Goal: Task Accomplishment & Management: Manage account settings

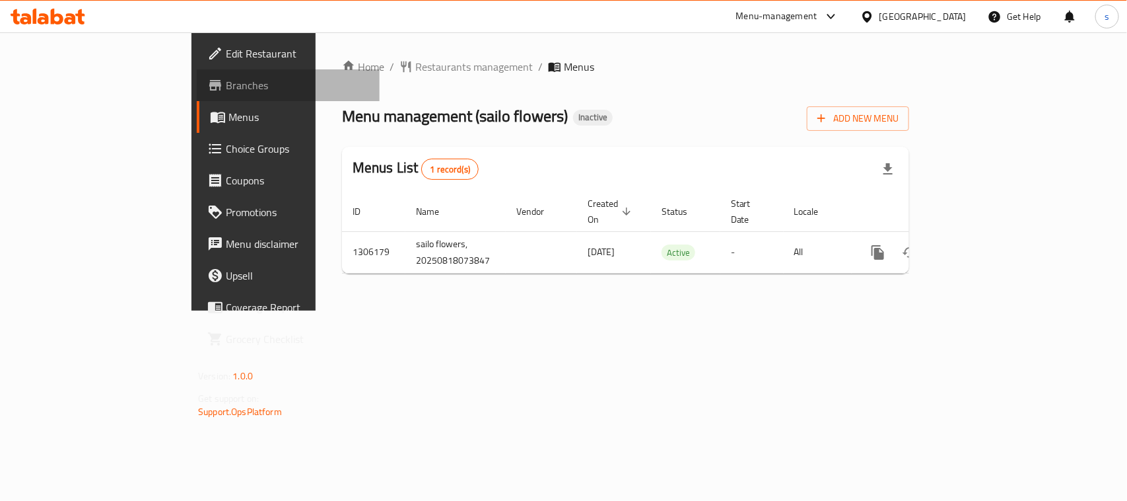
click at [226, 83] on span "Branches" at bounding box center [297, 85] width 143 height 16
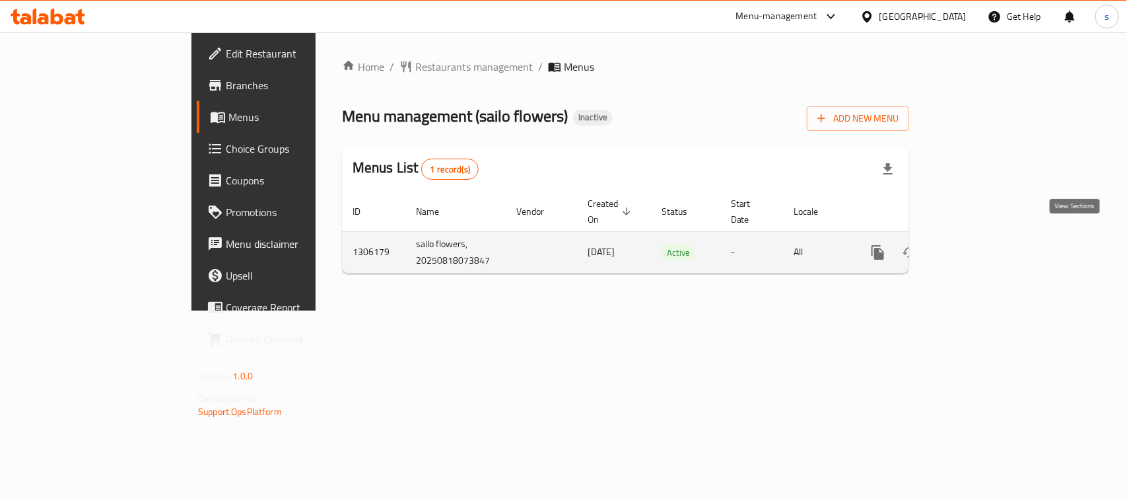
click at [981, 244] on icon "enhanced table" at bounding box center [973, 252] width 16 height 16
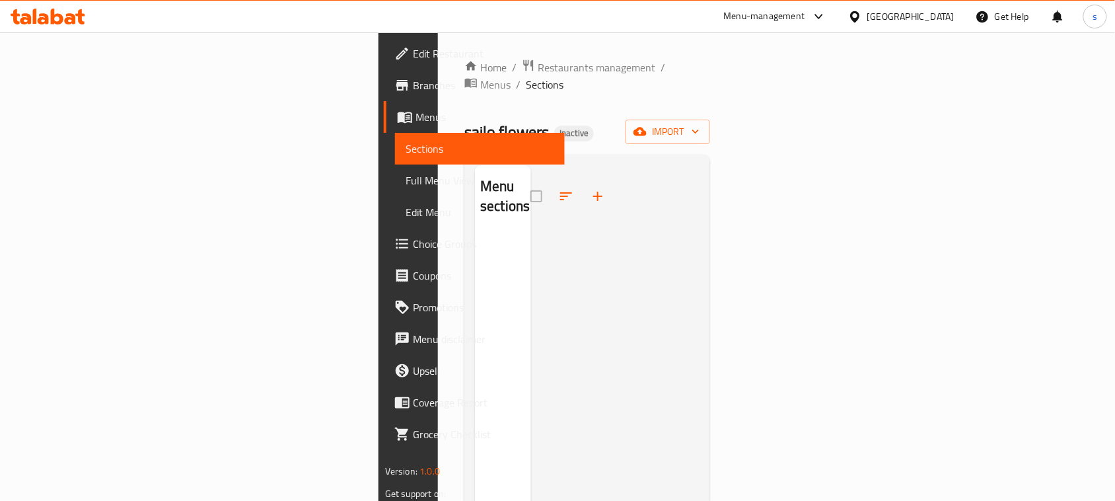
click at [415, 118] on span "Menus" at bounding box center [484, 117] width 139 height 16
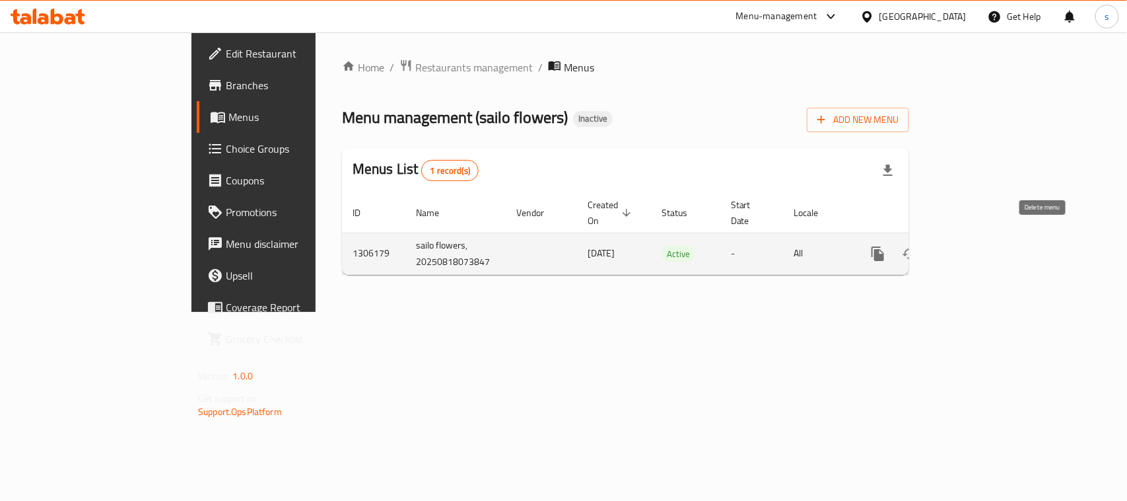
click at [946, 248] on icon "enhanced table" at bounding box center [941, 254] width 9 height 12
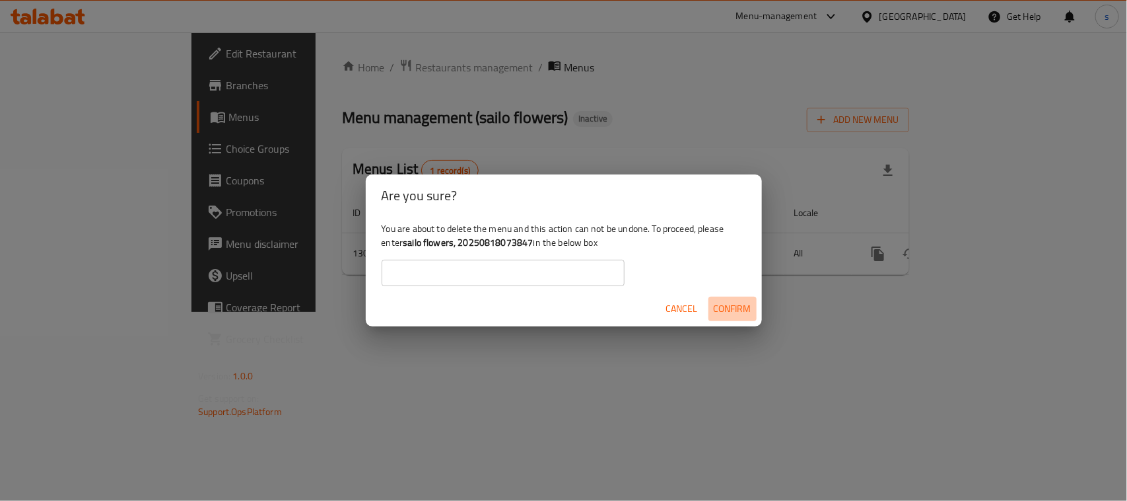
click at [728, 308] on span "Confirm" at bounding box center [733, 308] width 38 height 17
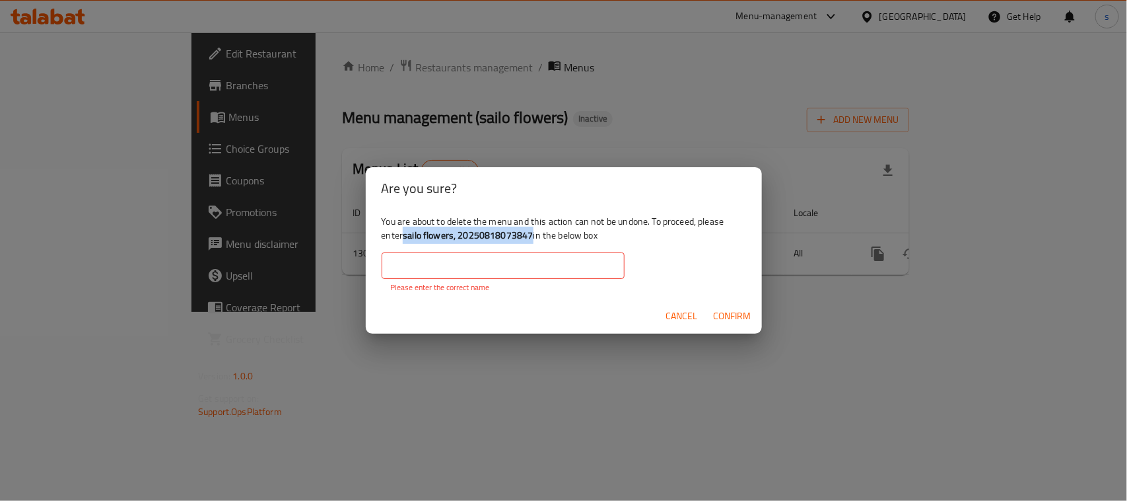
drag, startPoint x: 405, startPoint y: 236, endPoint x: 532, endPoint y: 239, distance: 127.5
click at [532, 239] on b "sailo flowers, 20250818073847" at bounding box center [468, 235] width 130 height 17
copy b "sailo flowers, 20250818073847"
click at [519, 266] on input "text" at bounding box center [503, 265] width 243 height 26
paste input "sailo flowers, 20250818073847"
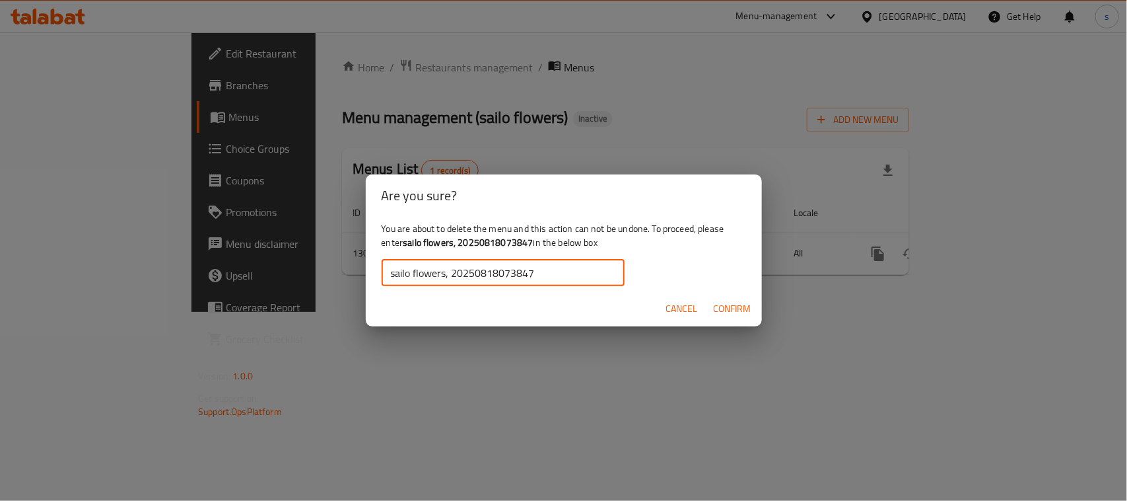
type input "sailo flowers, 20250818073847"
click at [734, 308] on span "Confirm" at bounding box center [733, 308] width 38 height 17
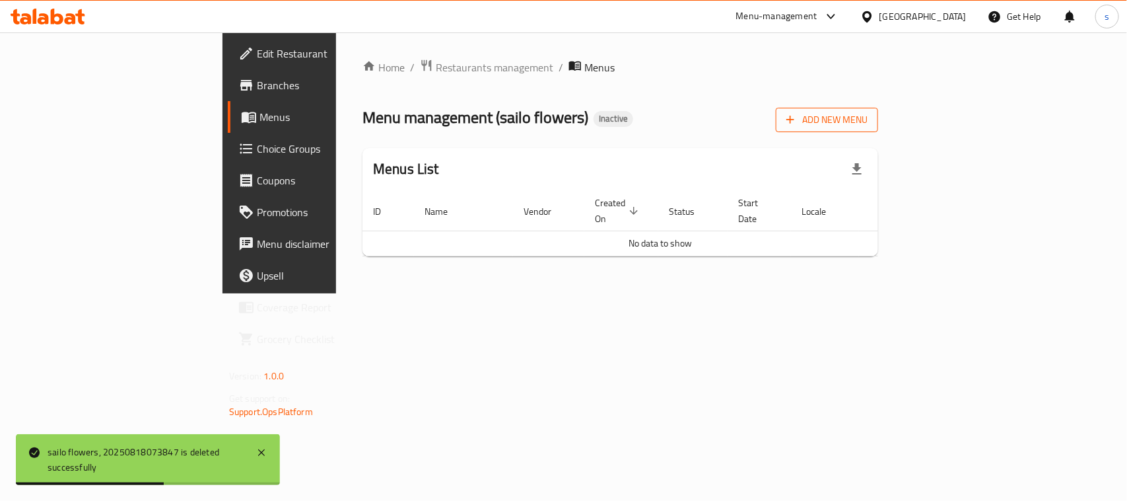
click at [868, 122] on span "Add New Menu" at bounding box center [827, 120] width 81 height 17
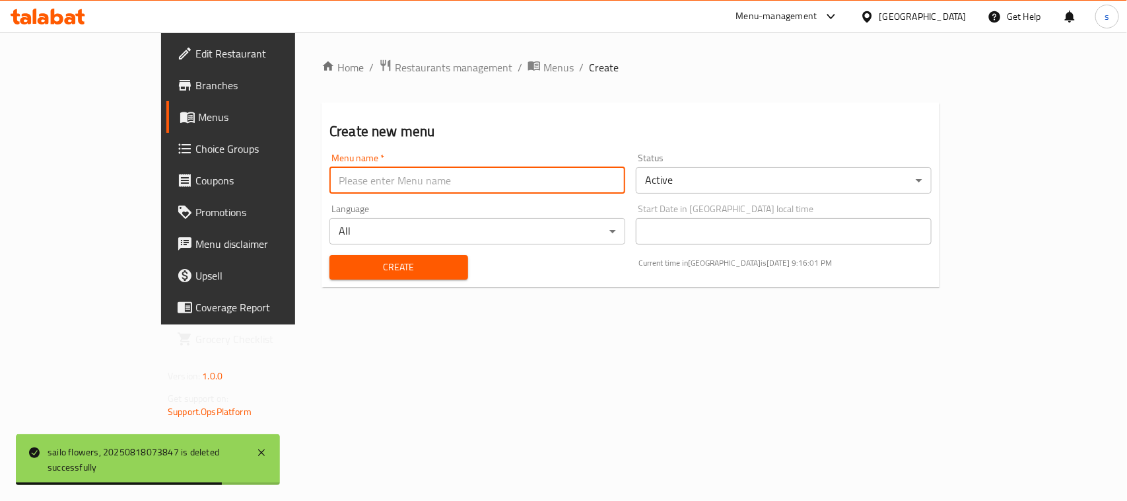
click at [398, 180] on input "text" at bounding box center [478, 180] width 296 height 26
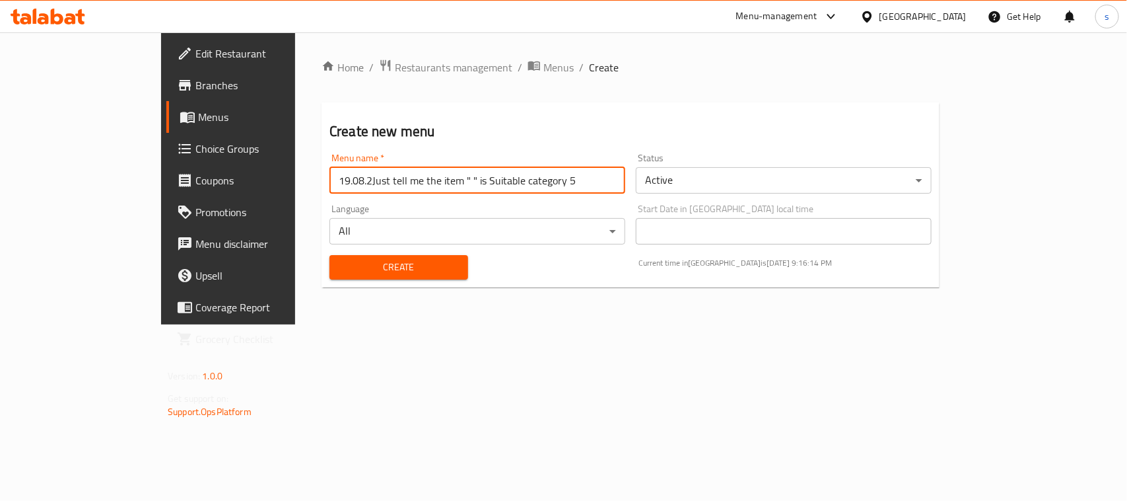
drag, startPoint x: 497, startPoint y: 180, endPoint x: 273, endPoint y: 172, distance: 224.0
click at [330, 172] on input "19.08.2Just tell me the item " " is Suitable category 5" at bounding box center [478, 180] width 296 height 26
type input "[DATE]"
click at [343, 271] on span "Create" at bounding box center [399, 267] width 118 height 17
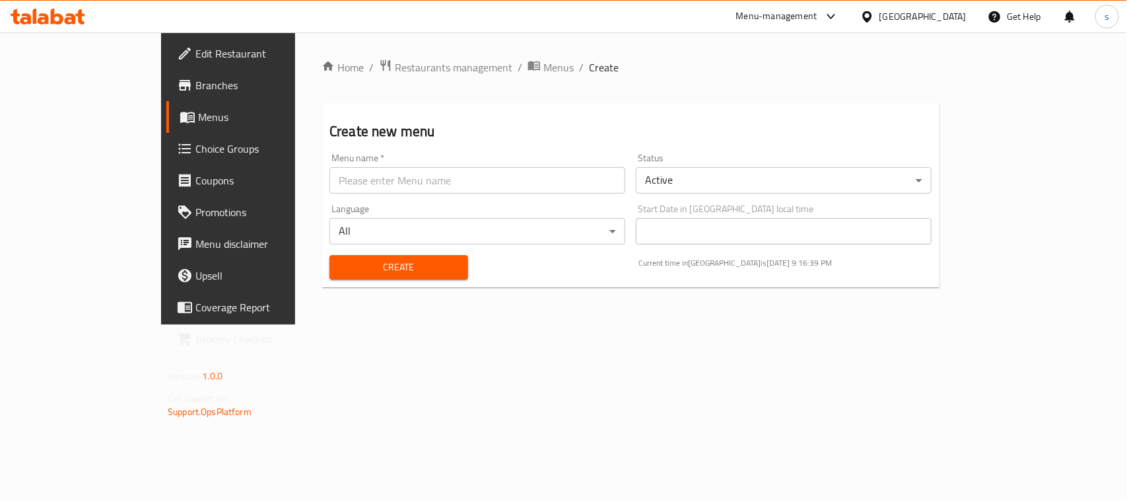
click at [198, 118] on span "Menus" at bounding box center [268, 117] width 141 height 16
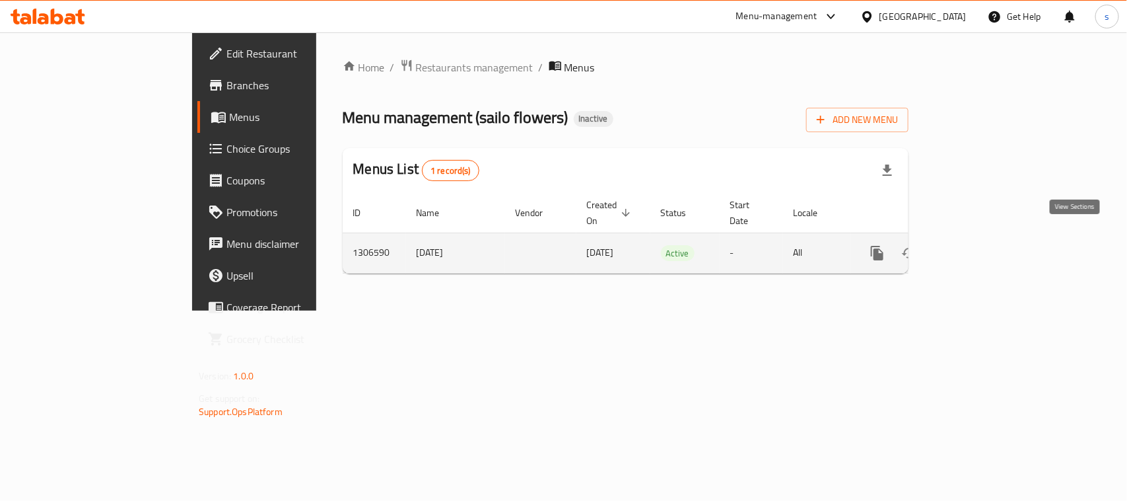
click at [979, 247] on icon "enhanced table" at bounding box center [973, 253] width 12 height 12
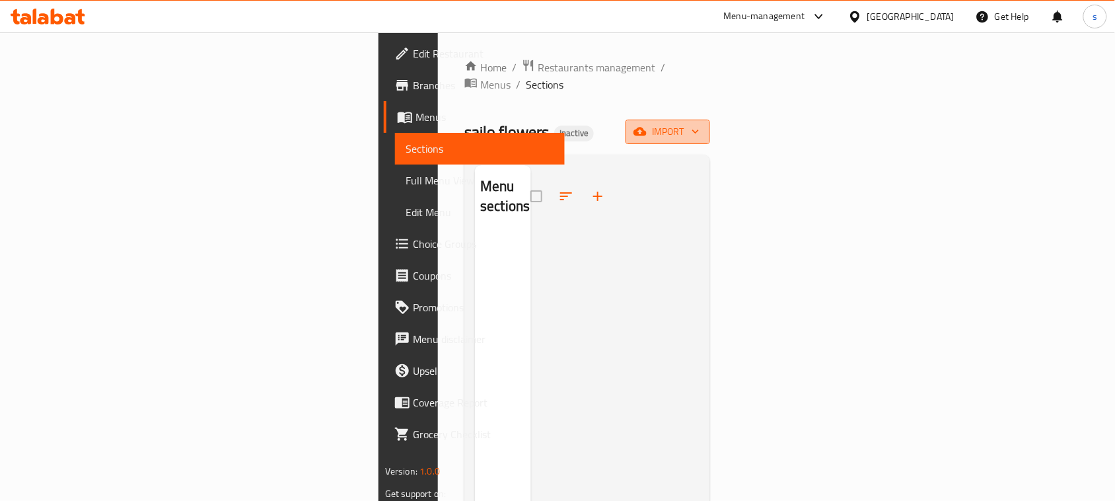
click at [699, 123] on span "import" at bounding box center [667, 131] width 63 height 17
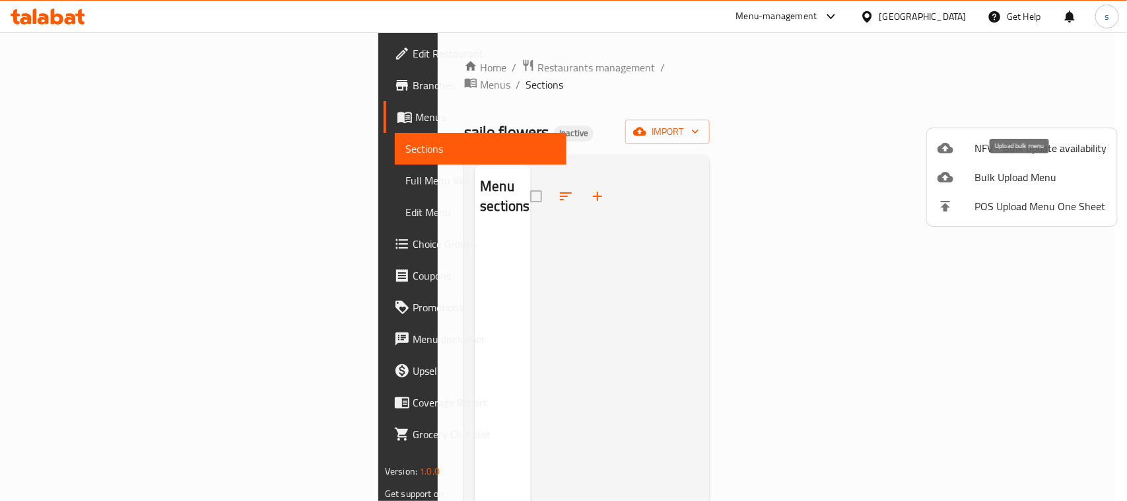
click at [995, 174] on span "Bulk Upload Menu" at bounding box center [1041, 177] width 132 height 16
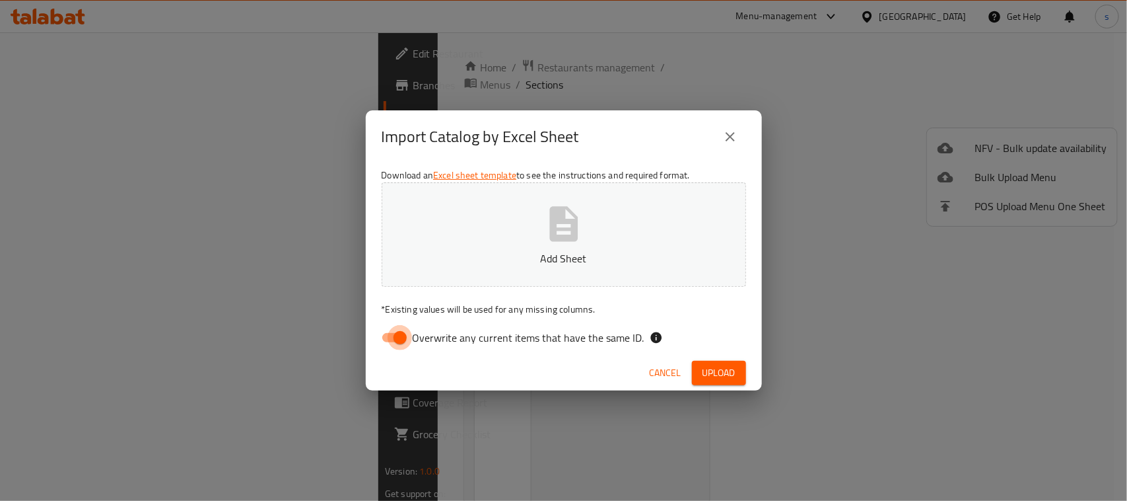
click at [400, 340] on input "Overwrite any current items that have the same ID." at bounding box center [400, 337] width 75 height 25
checkbox input "false"
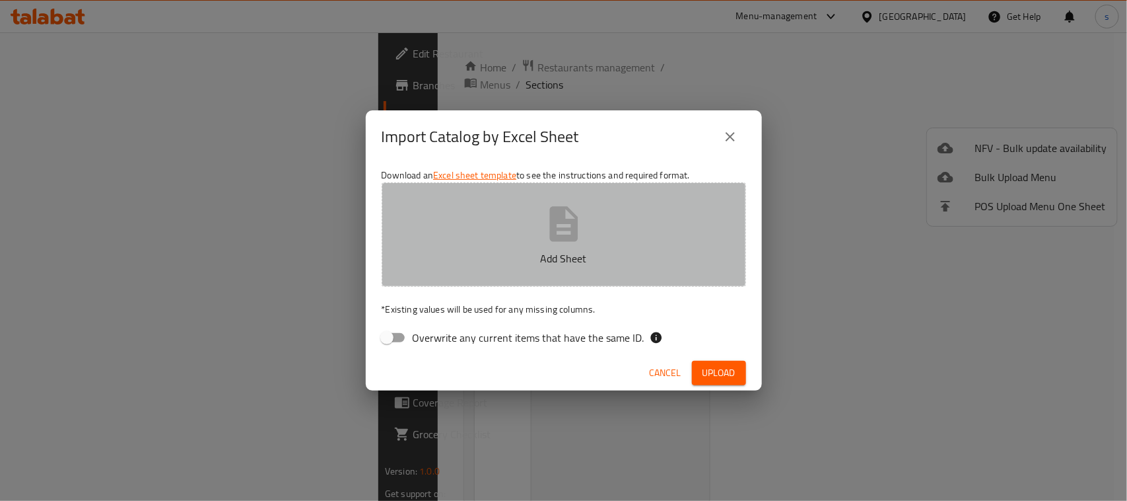
click at [573, 235] on icon "button" at bounding box center [563, 223] width 28 height 35
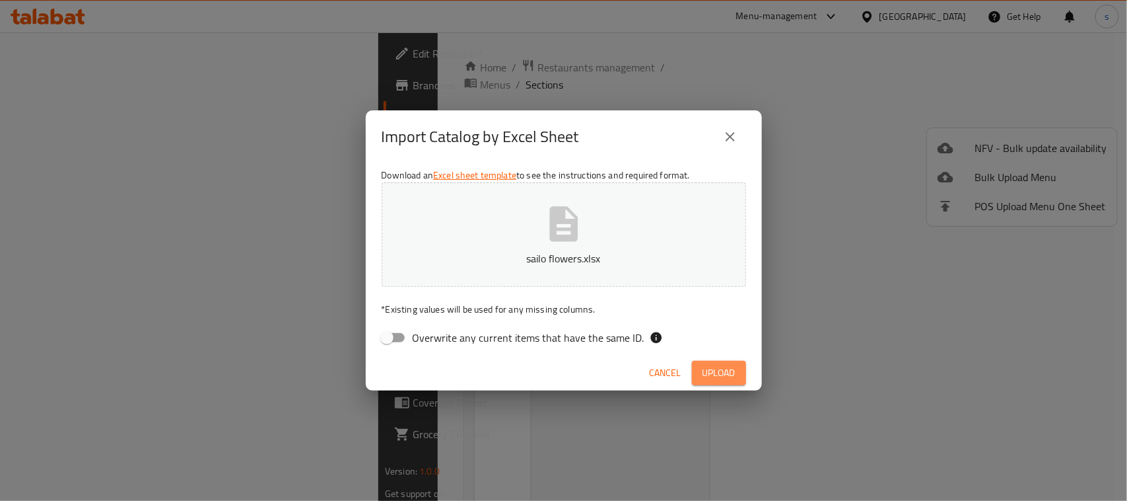
click at [727, 371] on span "Upload" at bounding box center [719, 373] width 33 height 17
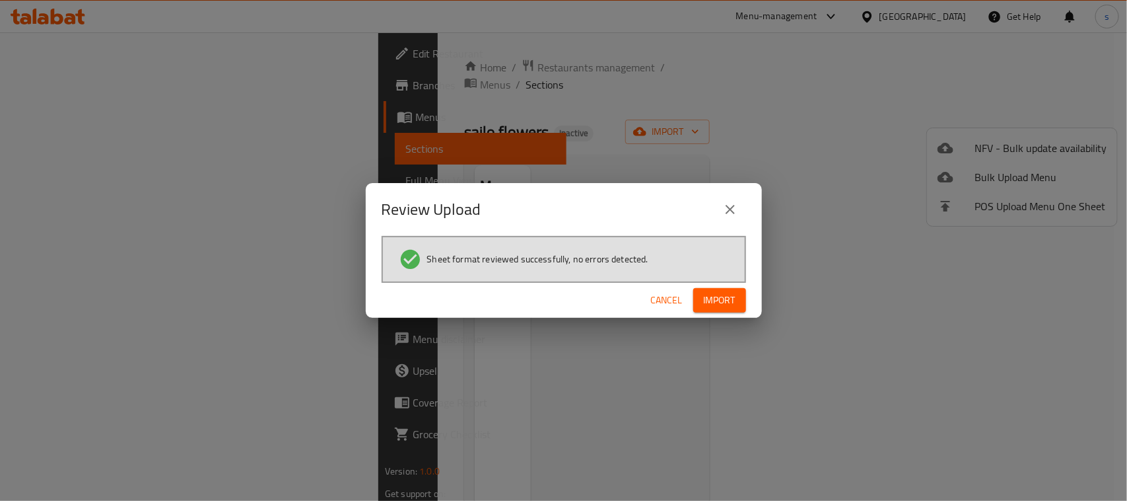
click at [715, 298] on span "Import" at bounding box center [720, 300] width 32 height 17
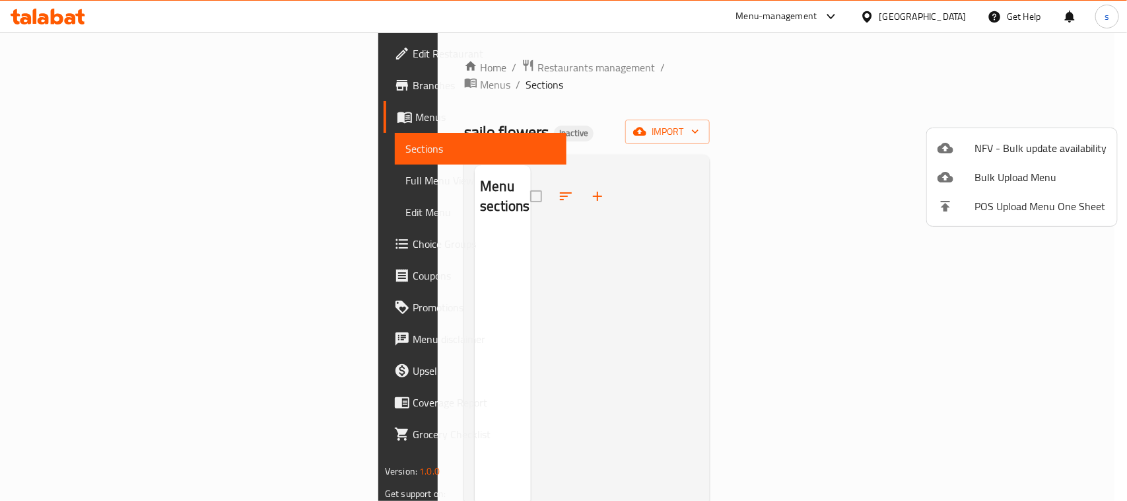
click at [61, 178] on div at bounding box center [563, 250] width 1127 height 501
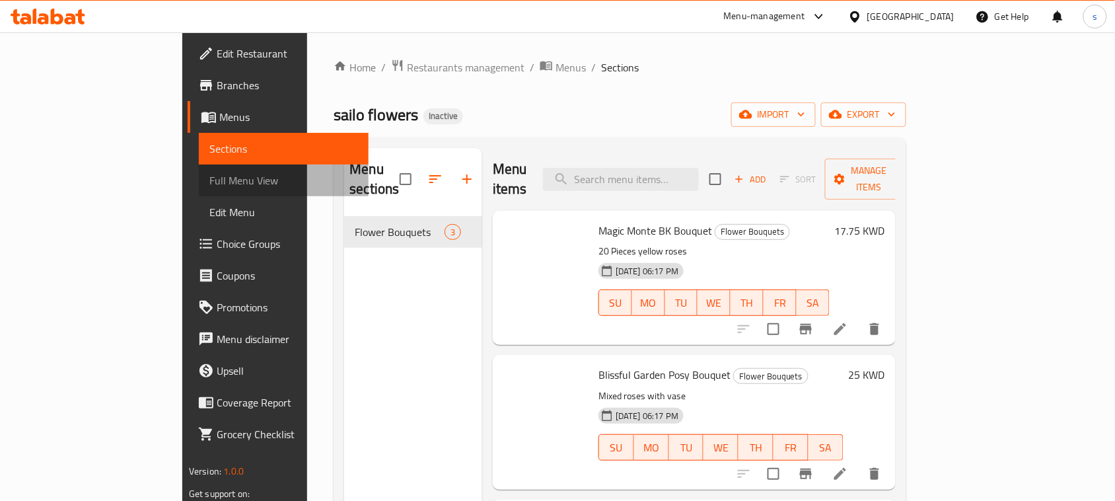
click at [209, 178] on span "Full Menu View" at bounding box center [283, 180] width 149 height 16
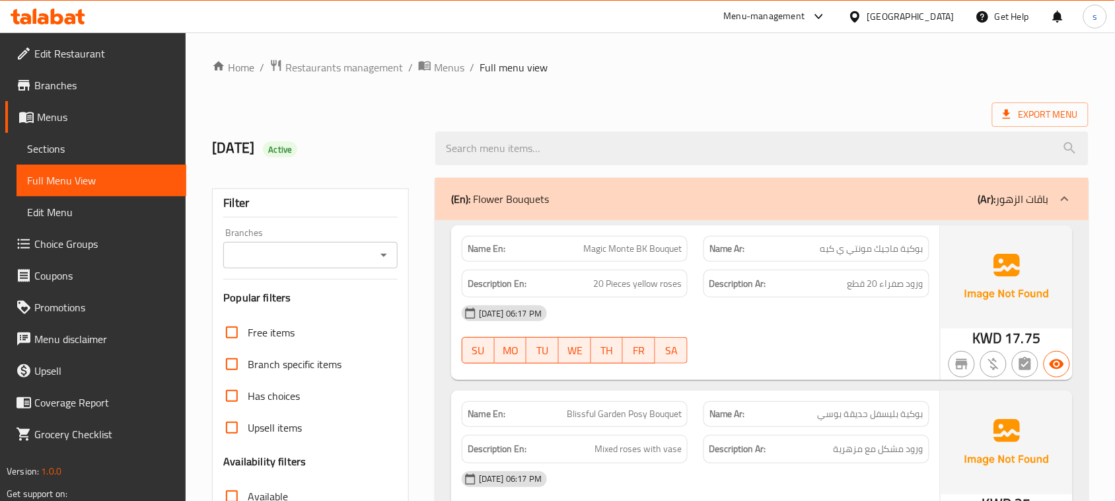
click at [655, 94] on div "Home / Restaurants management / Menus / Full menu view Export Menu [DATE] Activ…" at bounding box center [650, 398] width 876 height 678
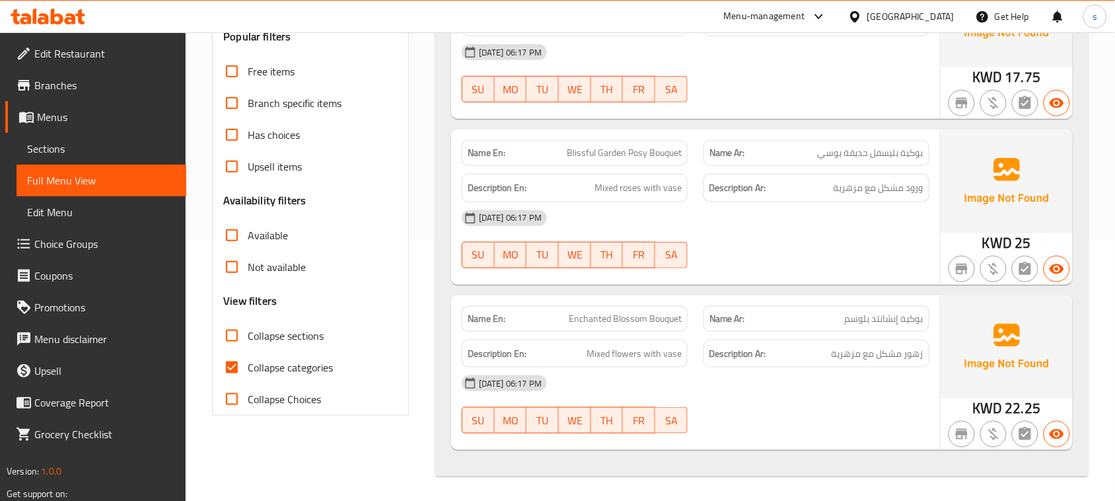
scroll to position [263, 0]
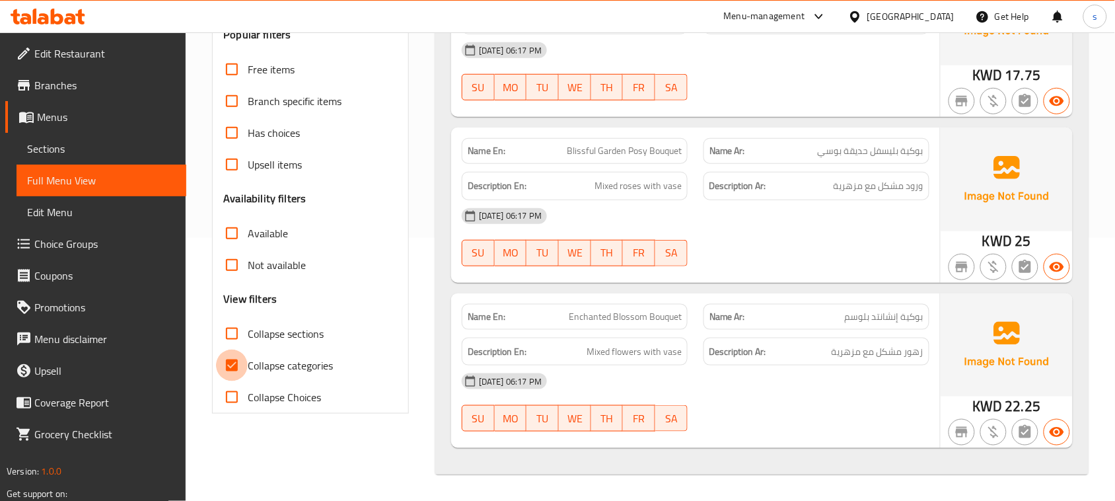
click at [235, 363] on input "Collapse categories" at bounding box center [232, 365] width 32 height 32
checkbox input "false"
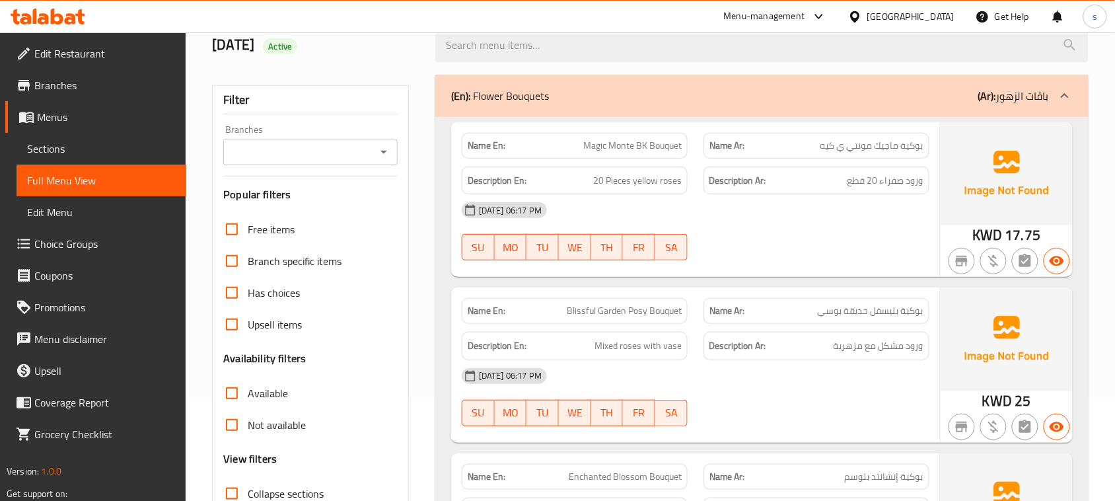
scroll to position [180, 0]
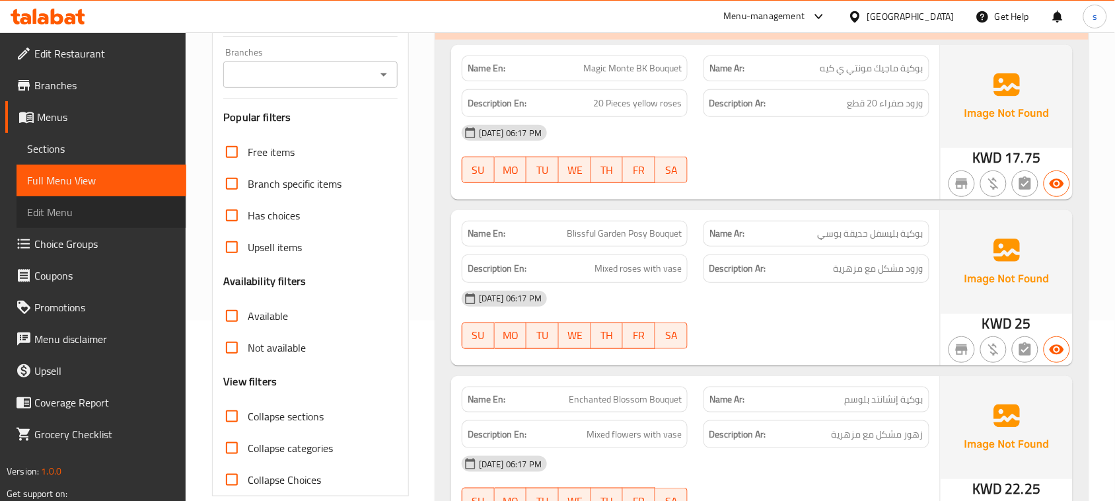
click at [57, 209] on span "Edit Menu" at bounding box center [101, 212] width 149 height 16
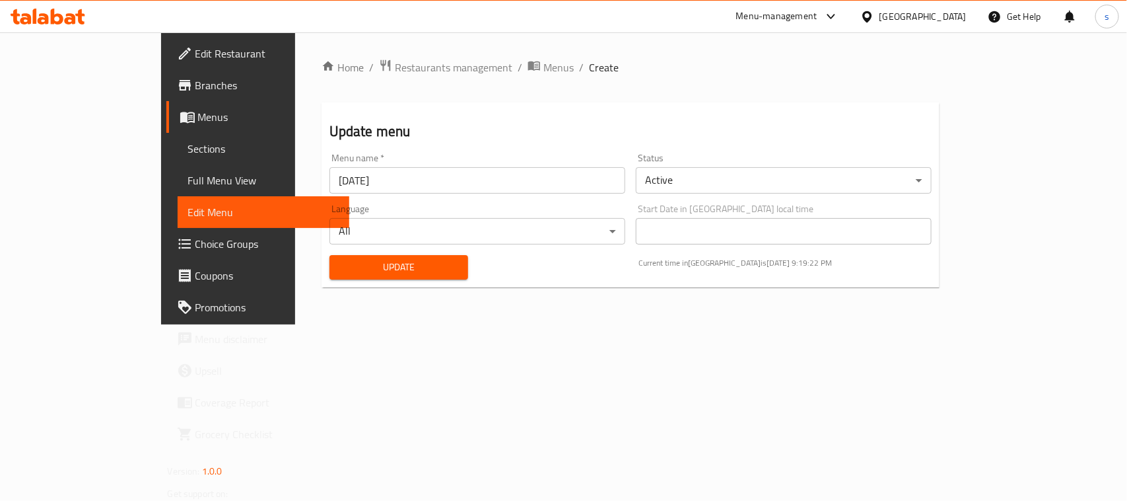
click at [188, 147] on span "Sections" at bounding box center [263, 149] width 151 height 16
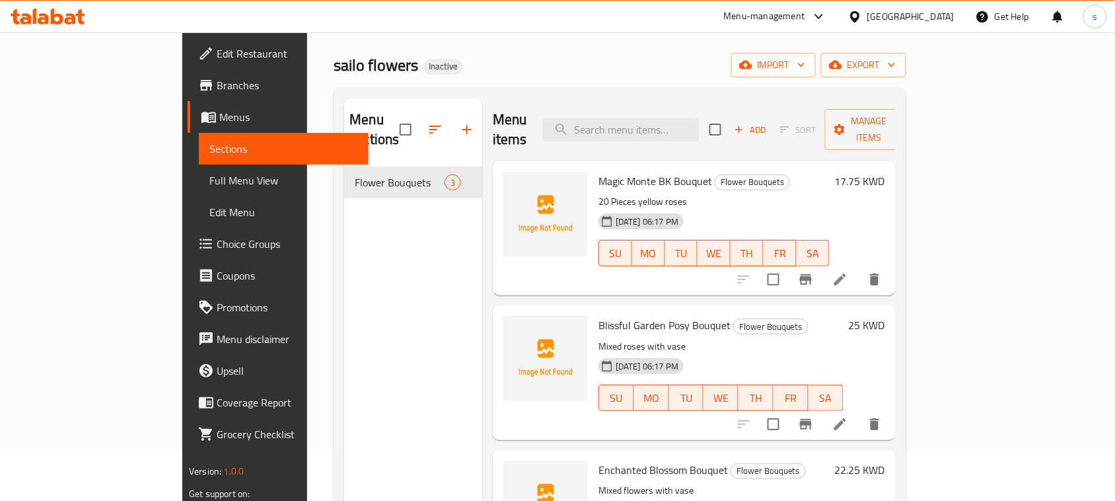
scroll to position [20, 0]
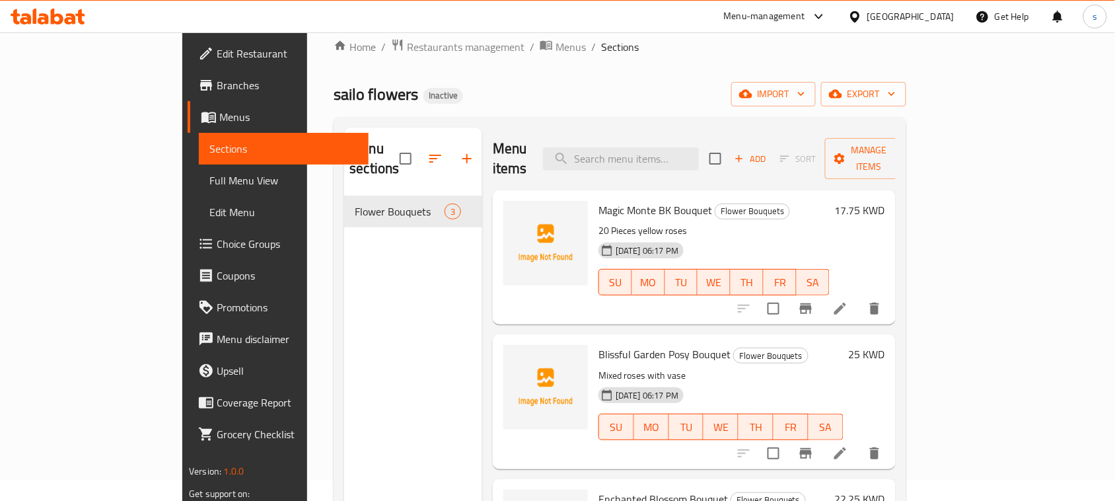
click at [209, 177] on span "Full Menu View" at bounding box center [283, 180] width 149 height 16
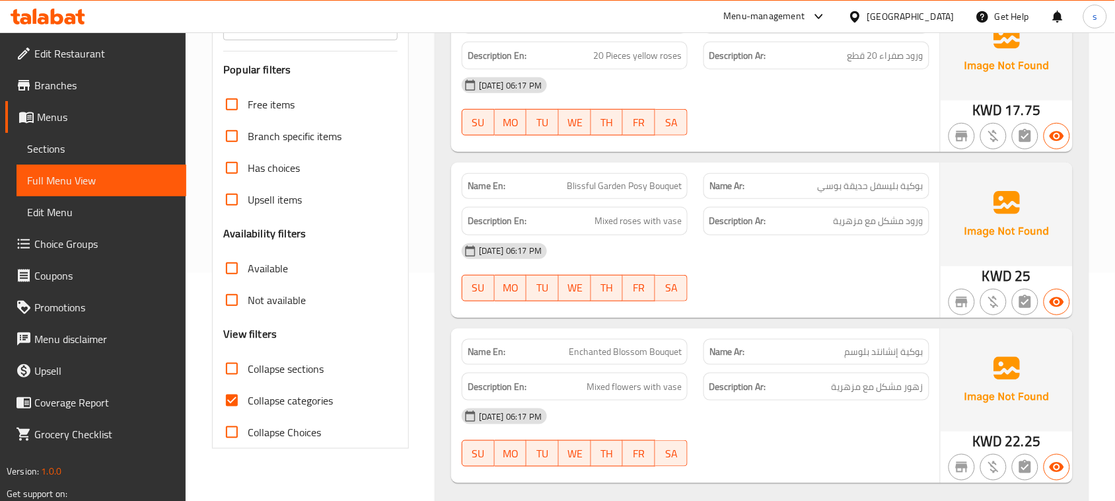
scroll to position [263, 0]
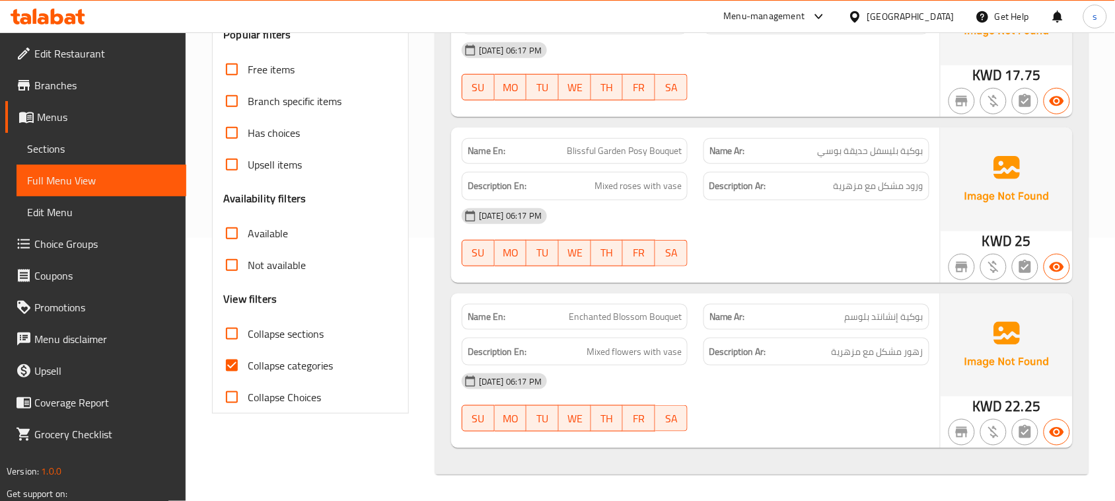
click at [232, 363] on input "Collapse categories" at bounding box center [232, 365] width 32 height 32
checkbox input "false"
click at [56, 17] on icon at bounding box center [57, 17] width 13 height 16
